Goal: Transaction & Acquisition: Purchase product/service

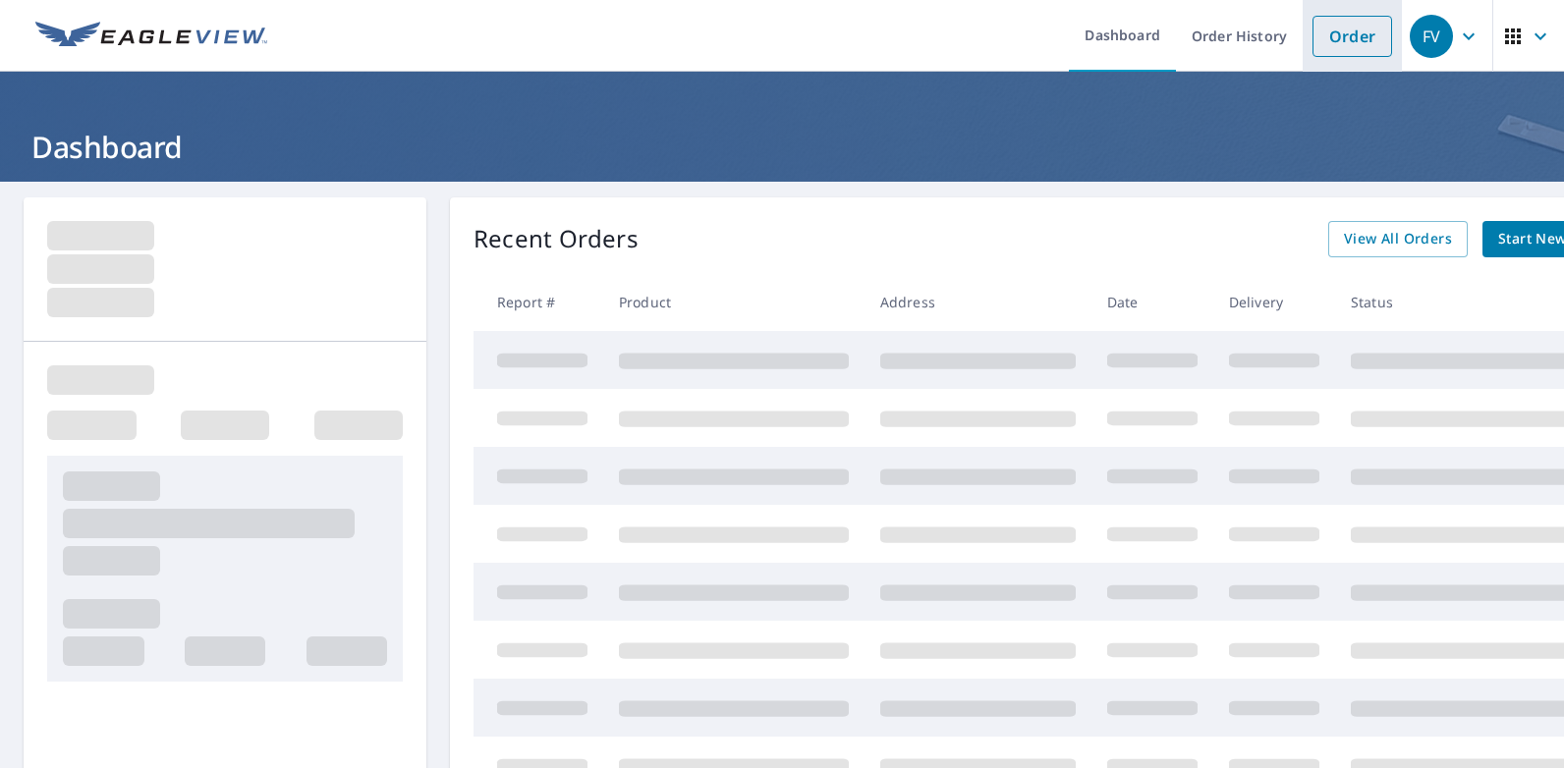
click at [1343, 34] on link "Order" at bounding box center [1352, 36] width 80 height 41
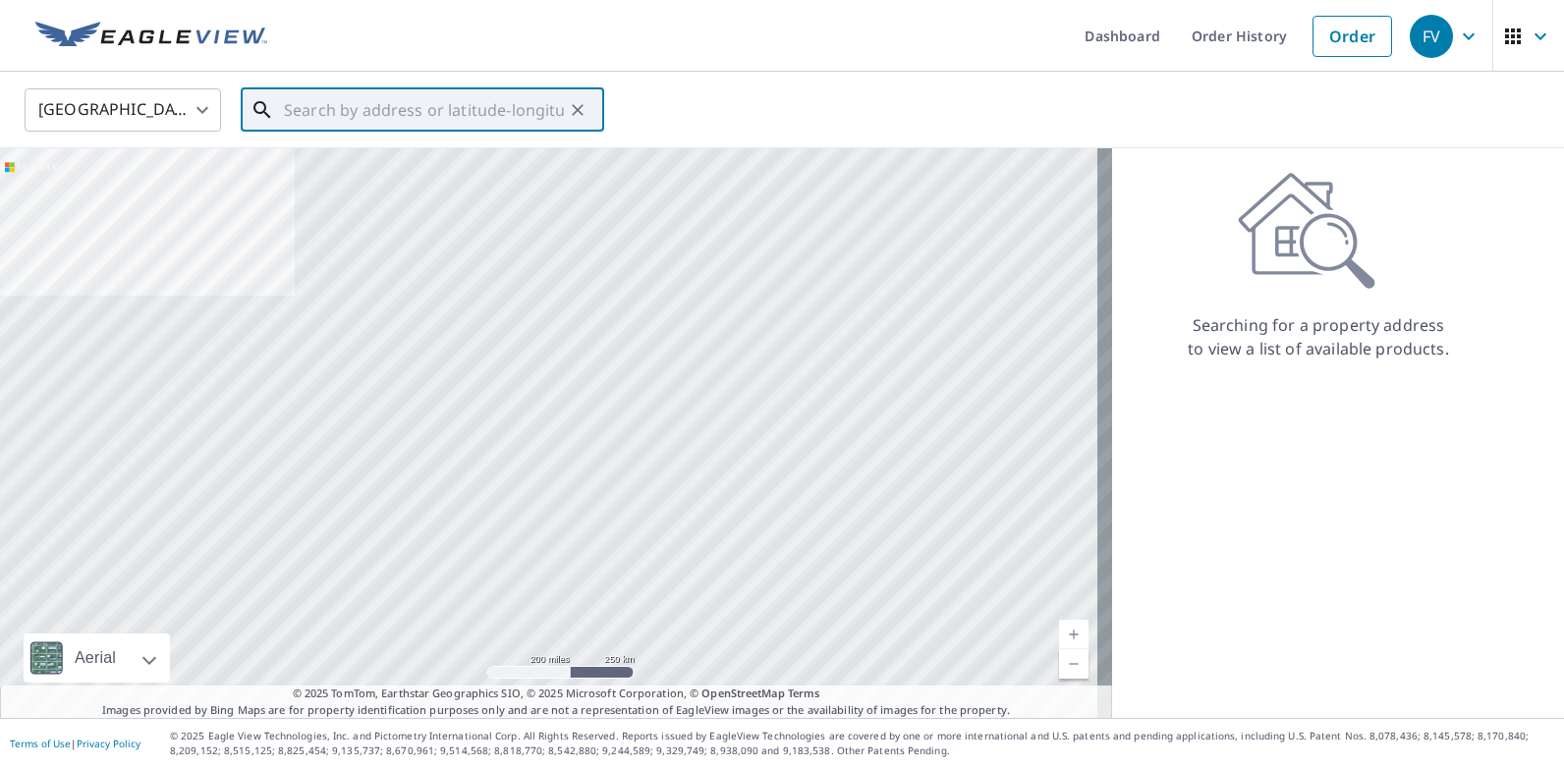
click at [451, 104] on input "text" at bounding box center [424, 110] width 280 height 55
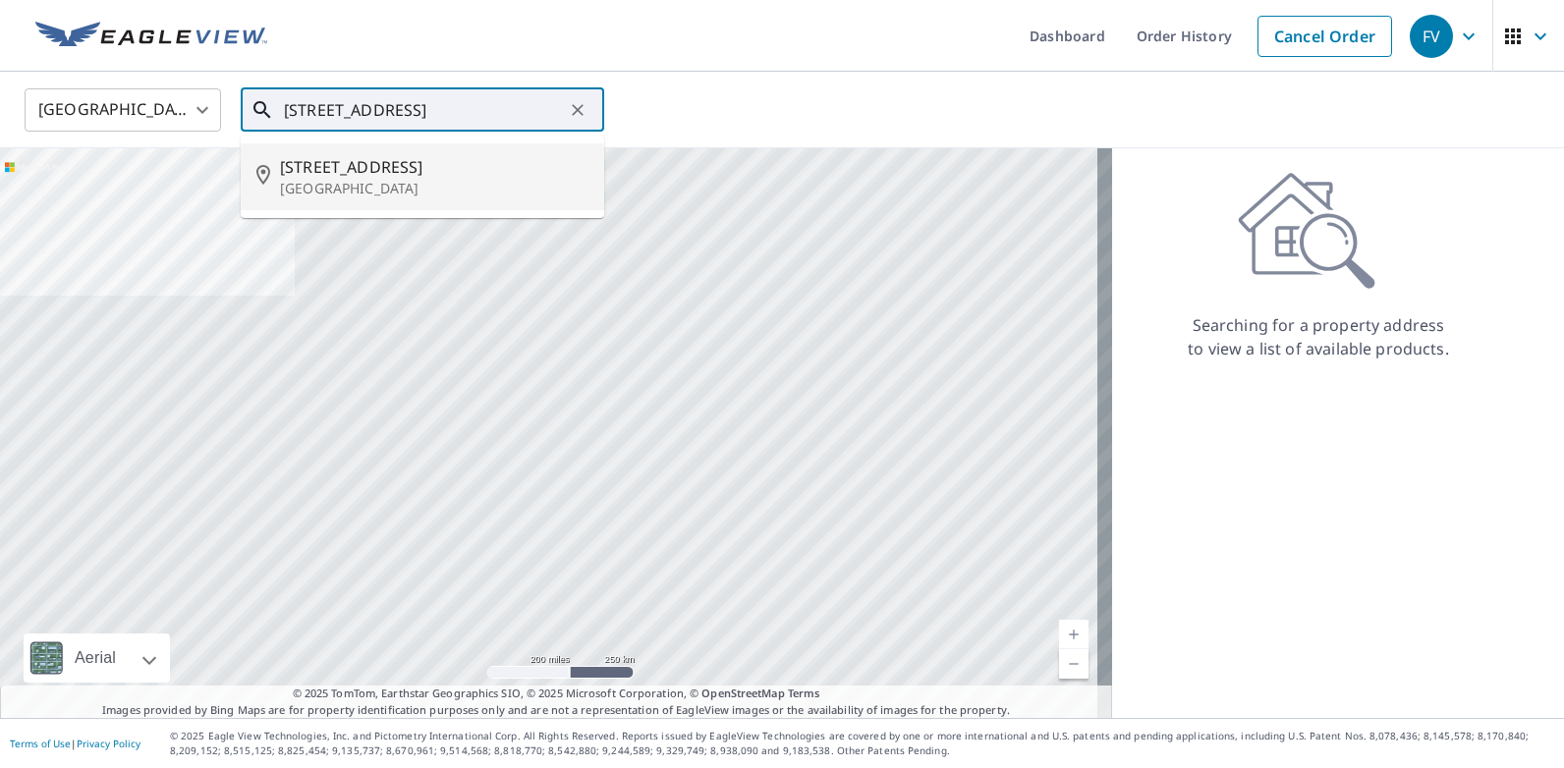
click at [365, 176] on span "[STREET_ADDRESS]" at bounding box center [434, 167] width 308 height 24
type input "[STREET_ADDRESS]"
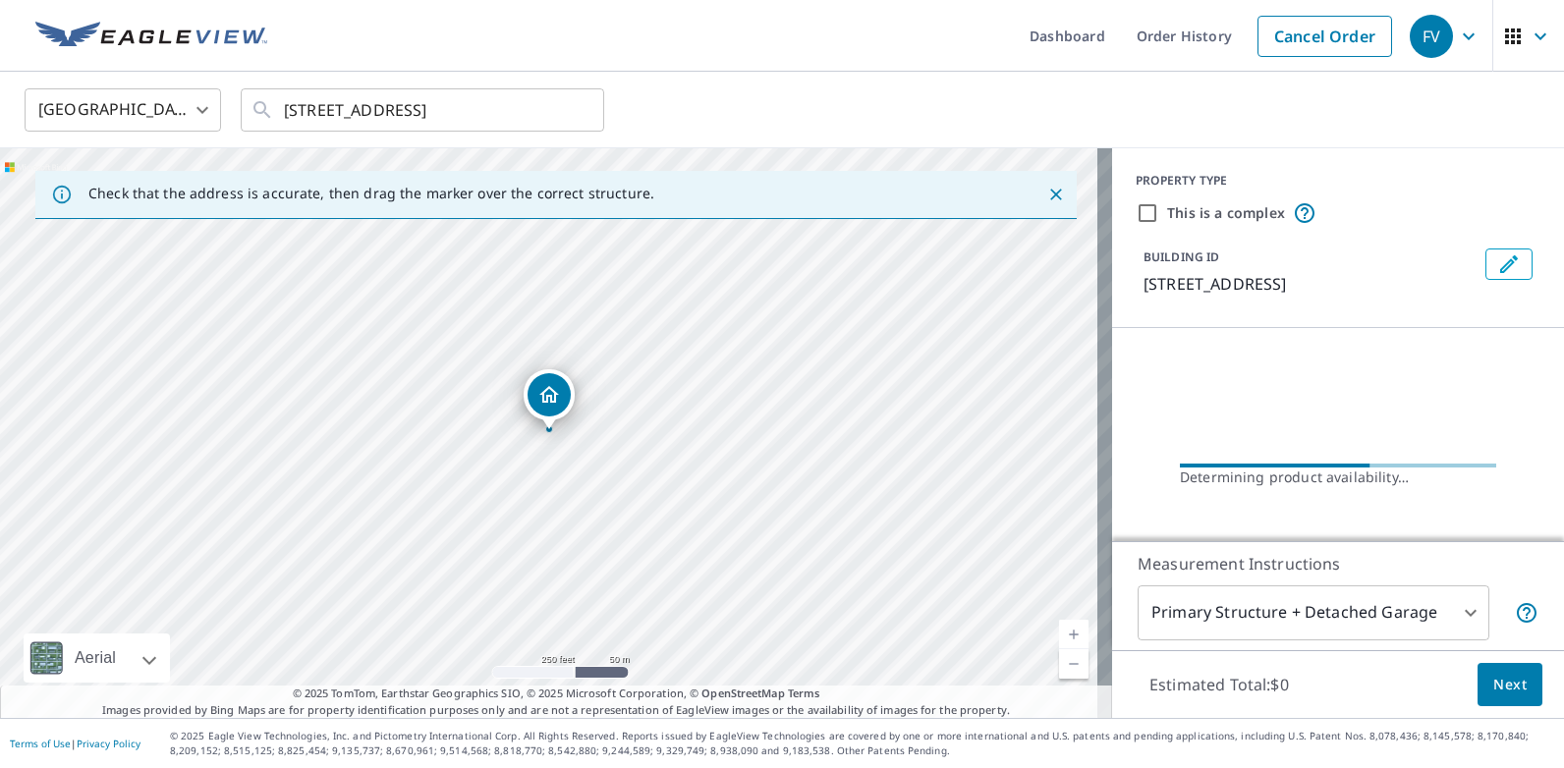
click at [1059, 638] on link "Current Level 17, Zoom In" at bounding box center [1073, 634] width 29 height 29
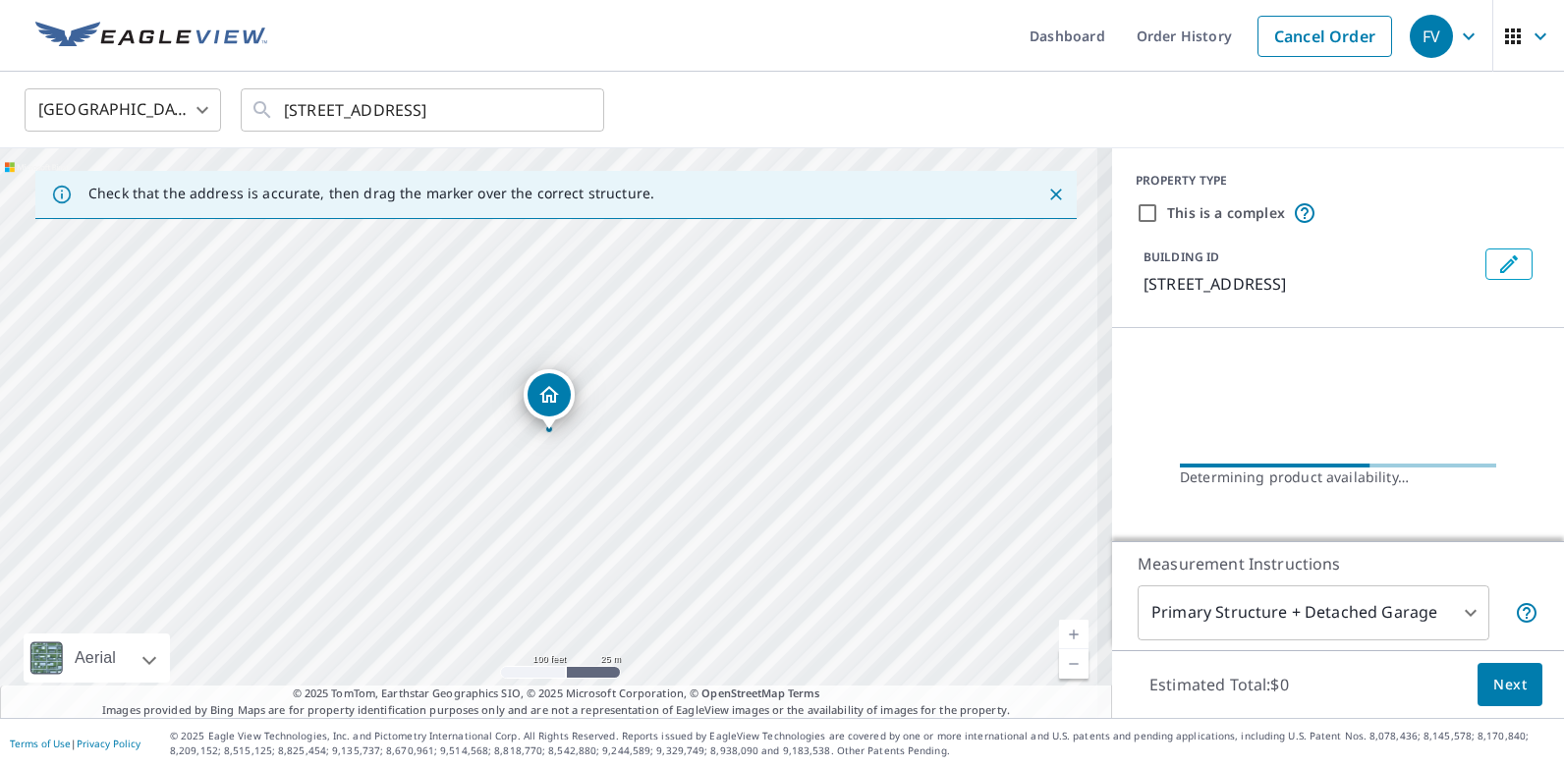
click at [1059, 638] on link "Current Level 18, Zoom In" at bounding box center [1073, 634] width 29 height 29
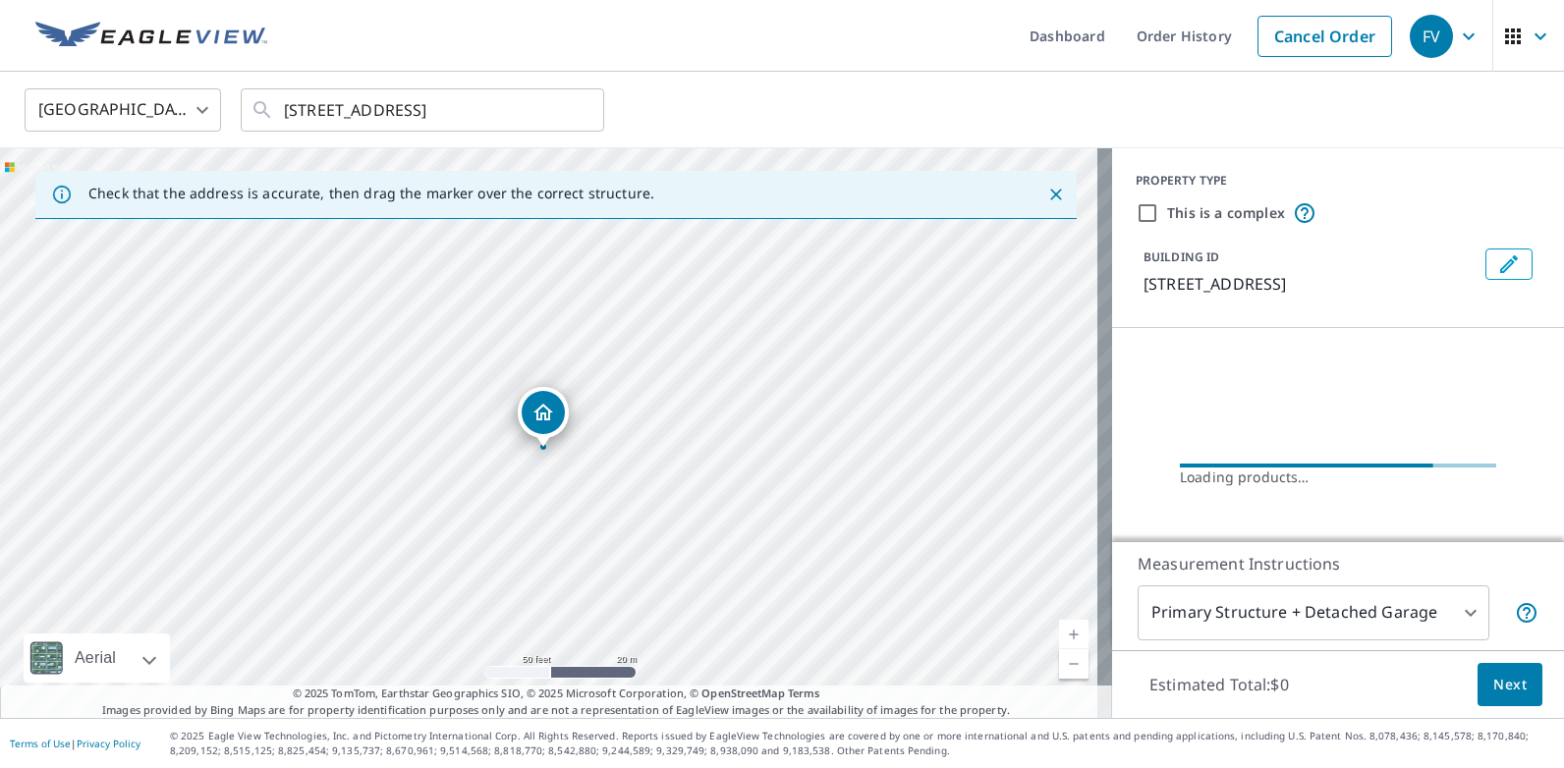
drag, startPoint x: 537, startPoint y: 400, endPoint x: 531, endPoint y: 417, distance: 18.6
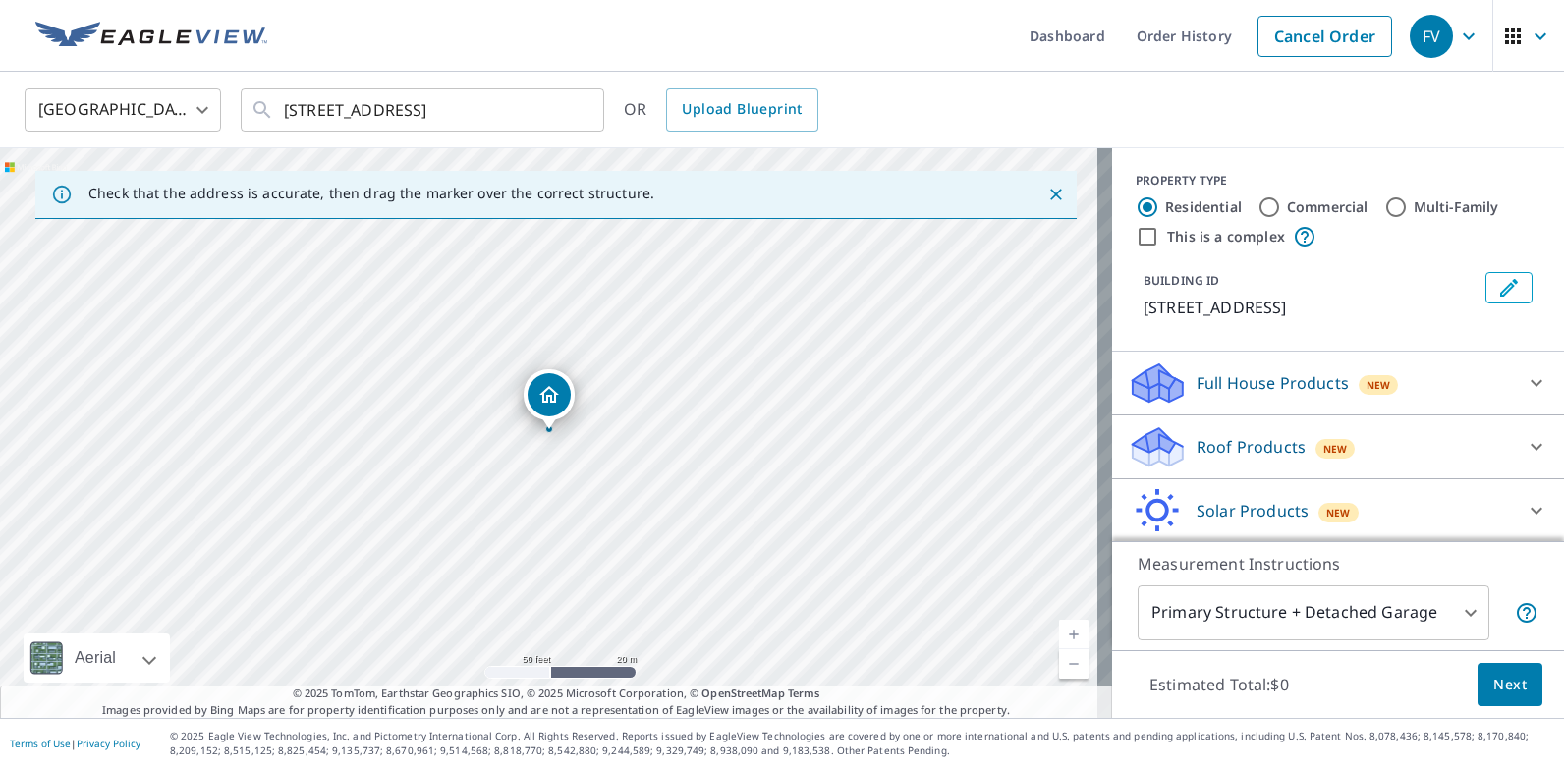
click at [1524, 444] on icon at bounding box center [1536, 447] width 24 height 24
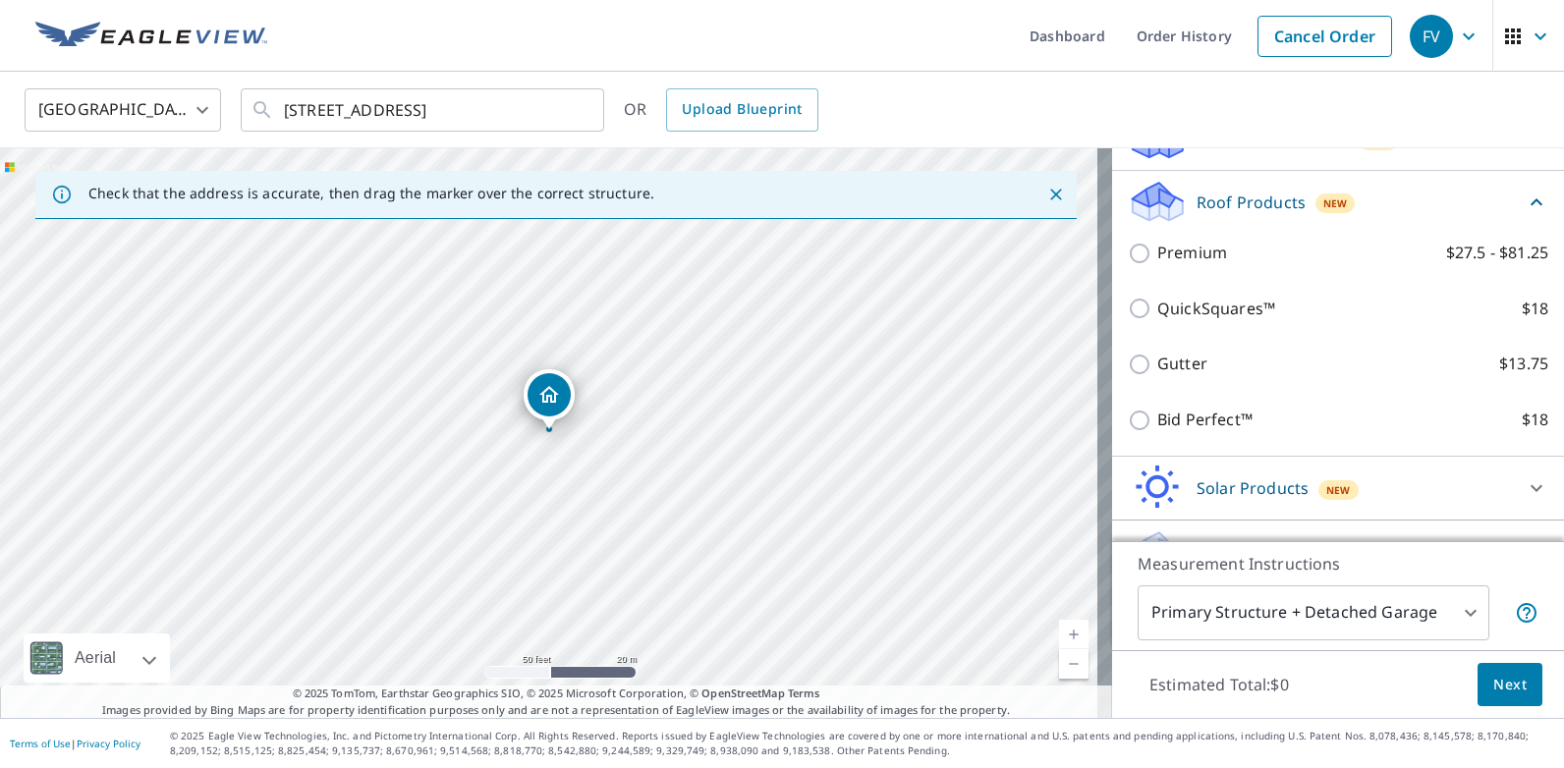
scroll to position [288, 0]
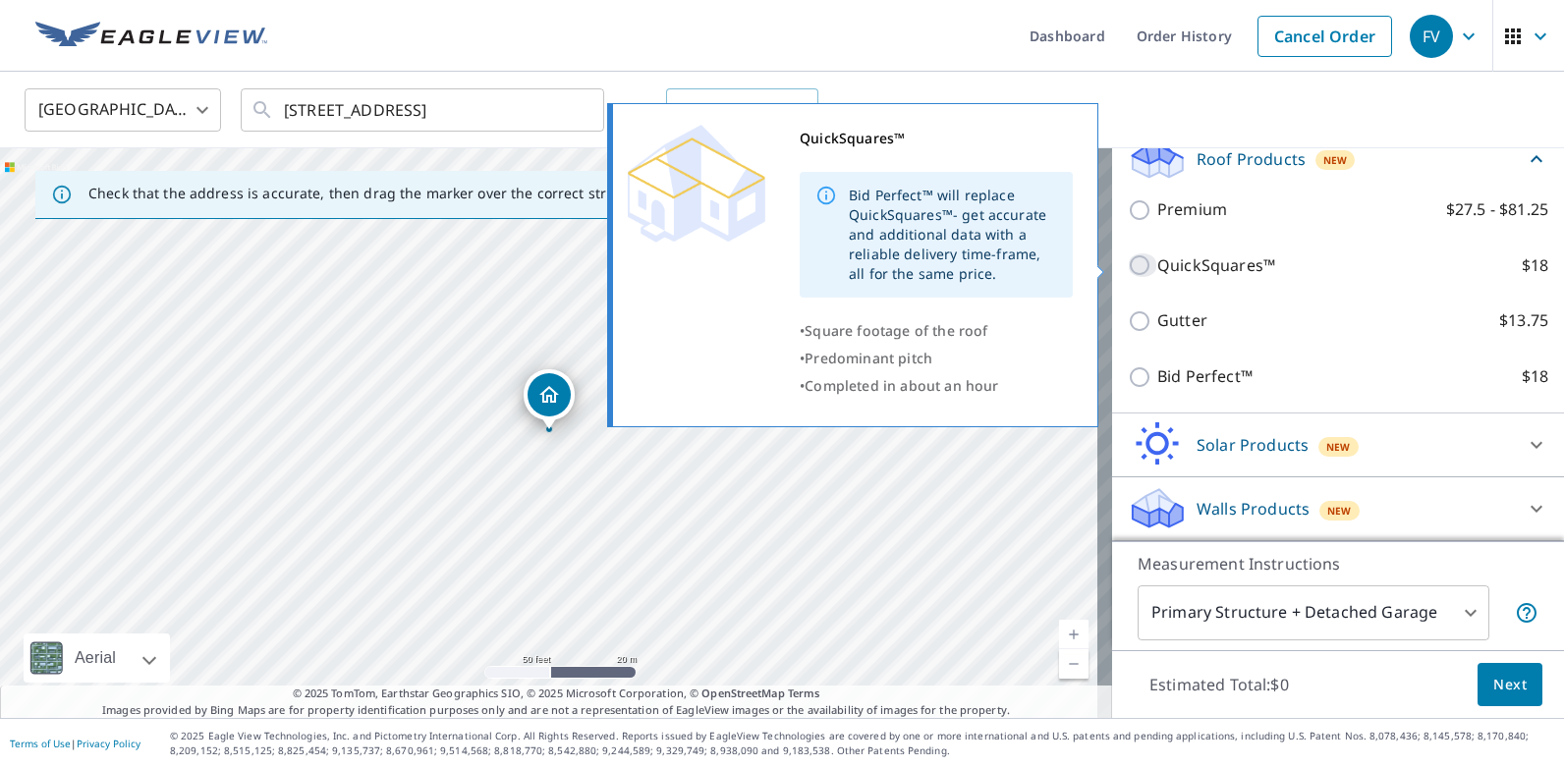
click at [1128, 264] on input "QuickSquares™ $18" at bounding box center [1142, 265] width 29 height 24
checkbox input "true"
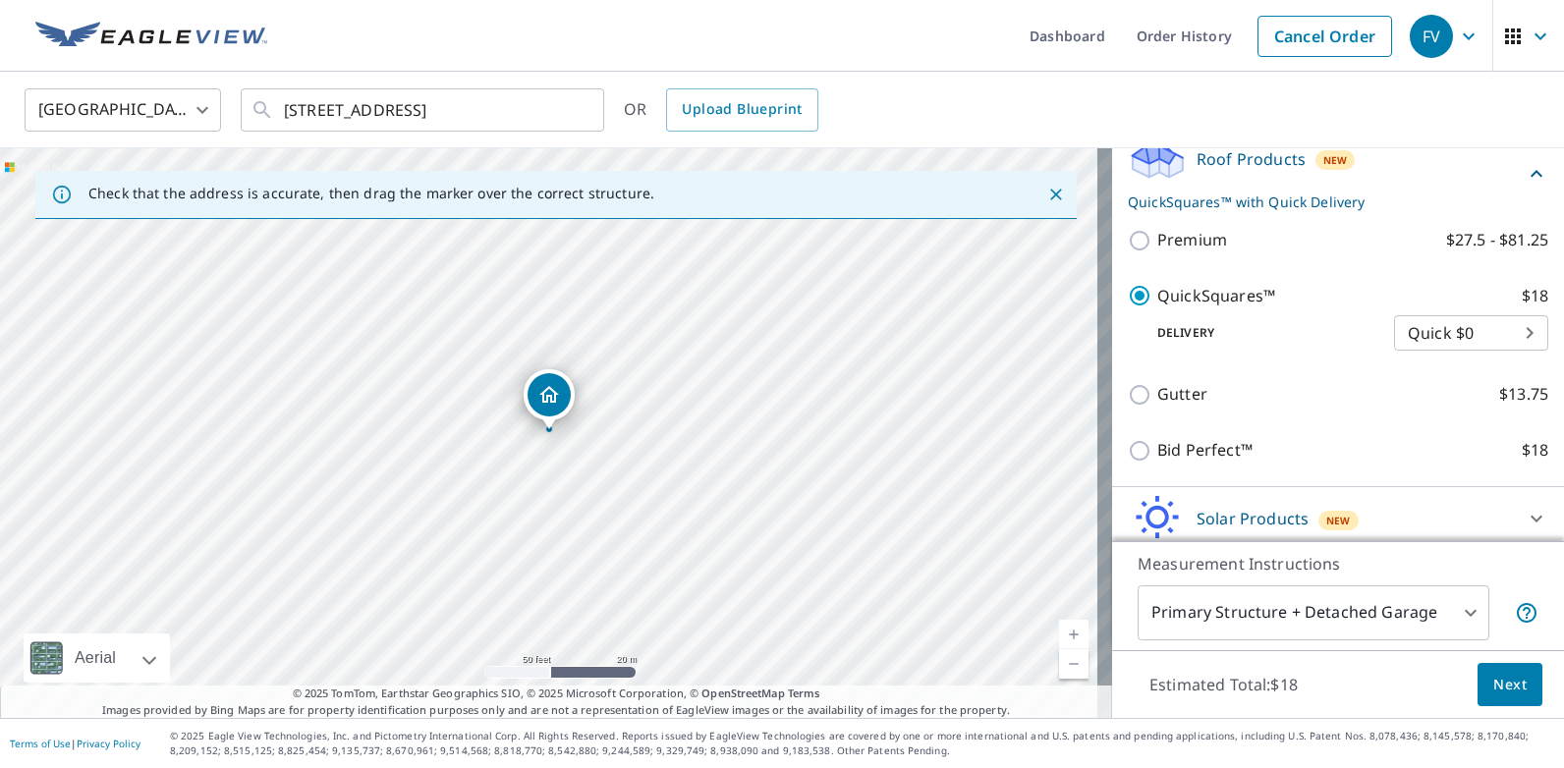
click at [1514, 689] on button "Next" at bounding box center [1509, 685] width 65 height 44
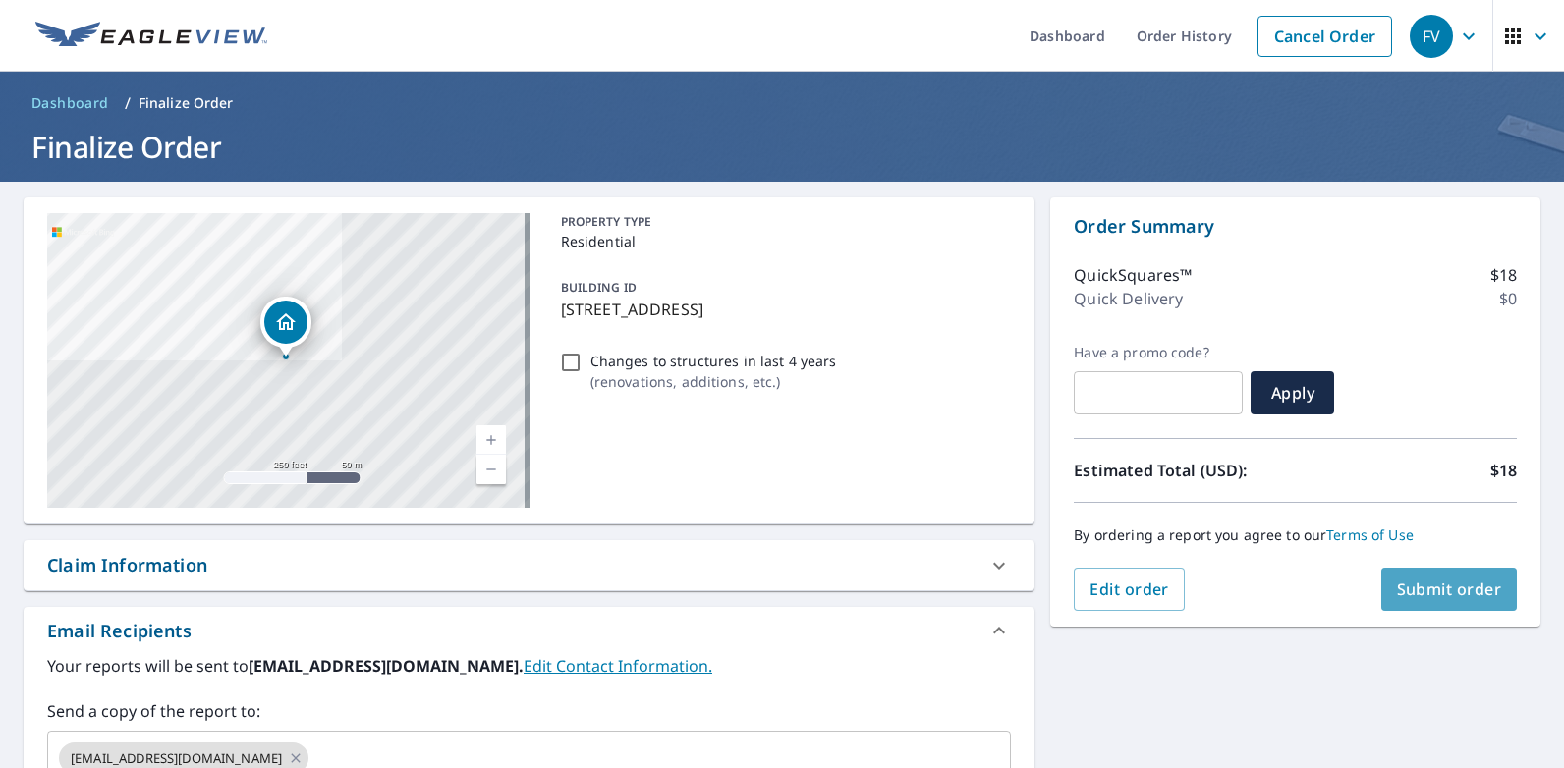
click at [1425, 585] on span "Submit order" at bounding box center [1449, 589] width 105 height 22
